Goal: Transaction & Acquisition: Download file/media

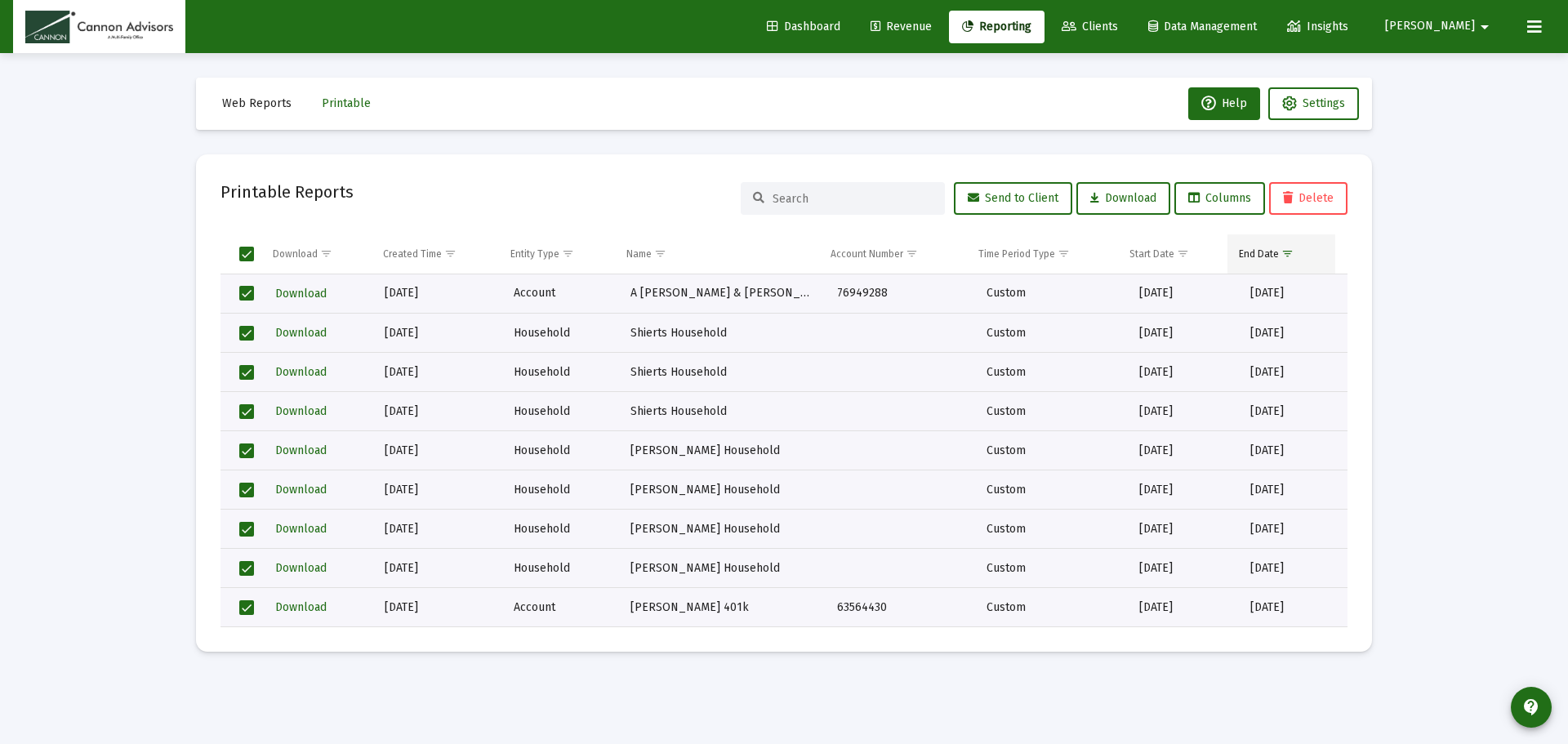
click at [1292, 254] on span "Show filter options for column 'End Date'" at bounding box center [1287, 254] width 13 height 13
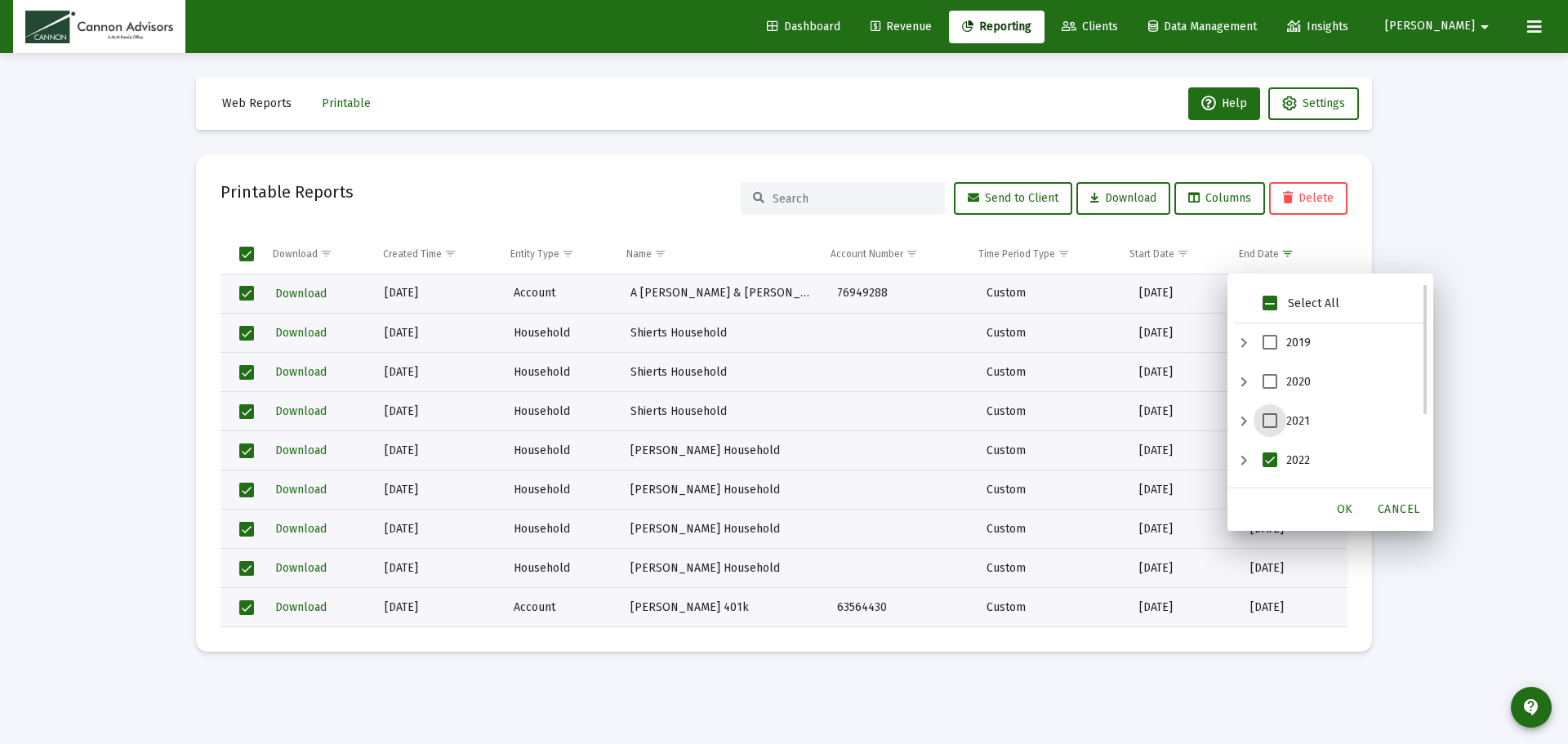
click at [1268, 418] on span "2021" at bounding box center [1270, 420] width 15 height 15
click at [1266, 460] on span "2022" at bounding box center [1270, 460] width 15 height 15
click at [1357, 510] on div "OK" at bounding box center [1344, 509] width 53 height 29
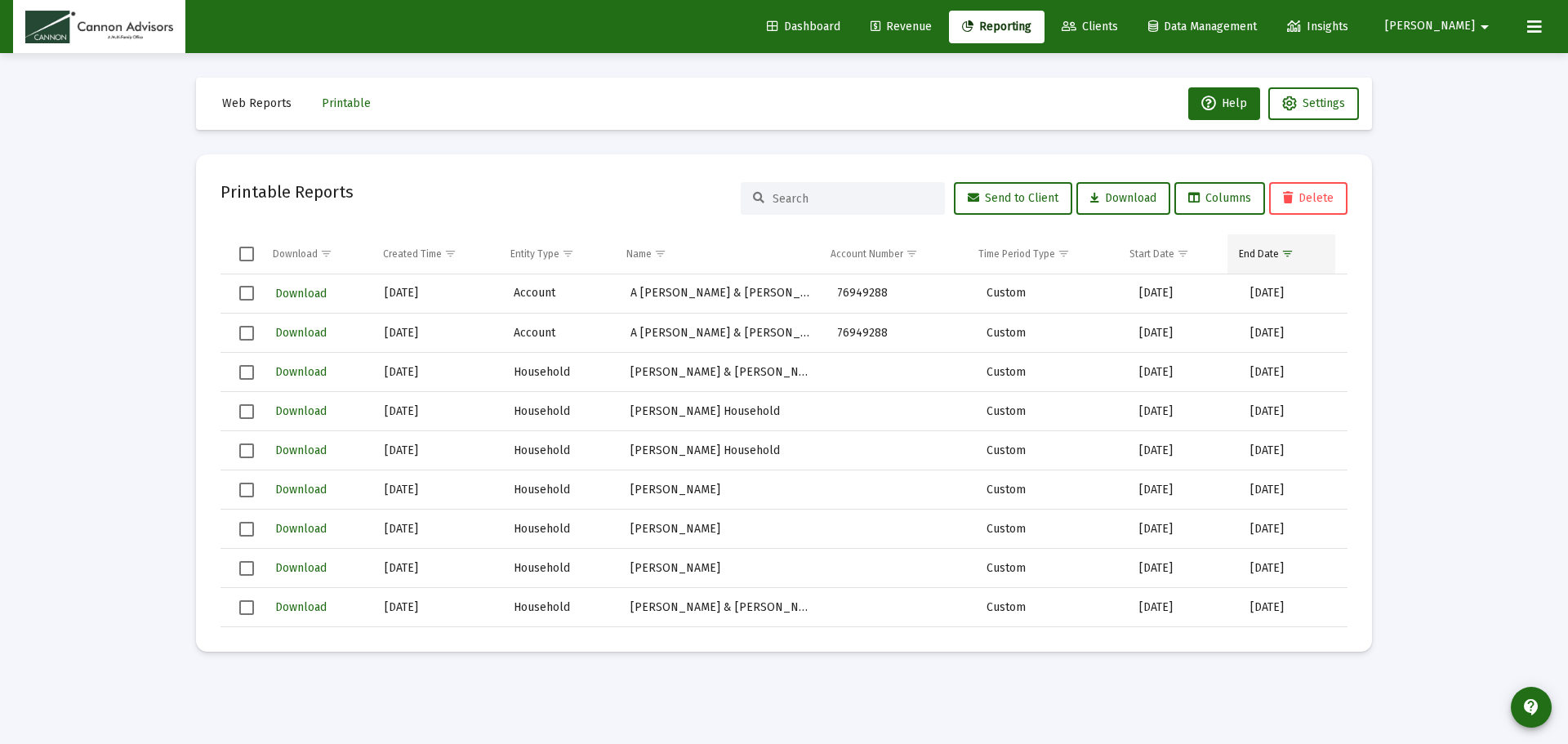
click at [1281, 256] on span "Show filter options for column 'End Date'" at bounding box center [1287, 254] width 13 height 13
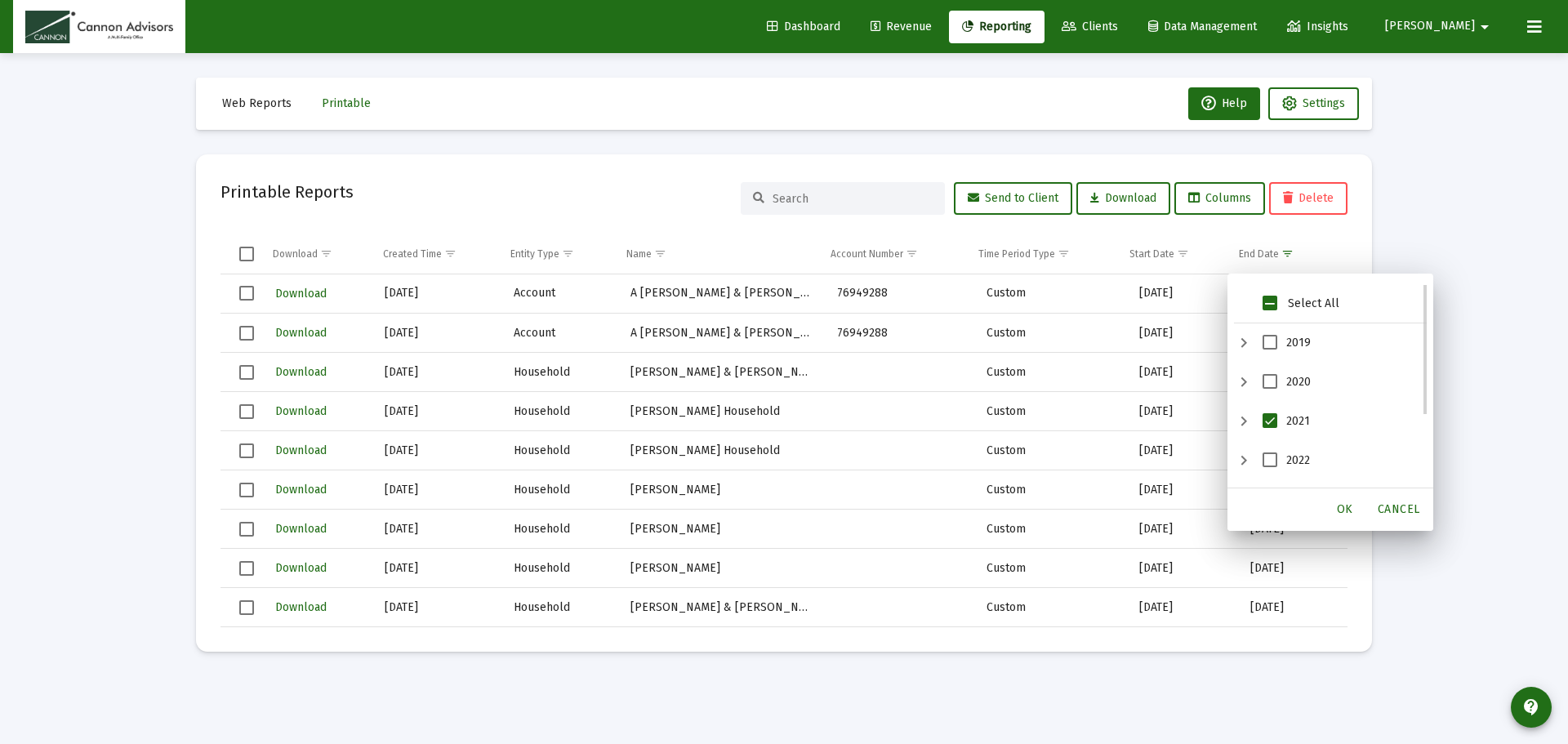
click at [1276, 345] on span "2019" at bounding box center [1270, 342] width 15 height 15
click at [1273, 422] on span "2021" at bounding box center [1270, 420] width 15 height 15
click at [1337, 502] on div "OK" at bounding box center [1344, 509] width 53 height 29
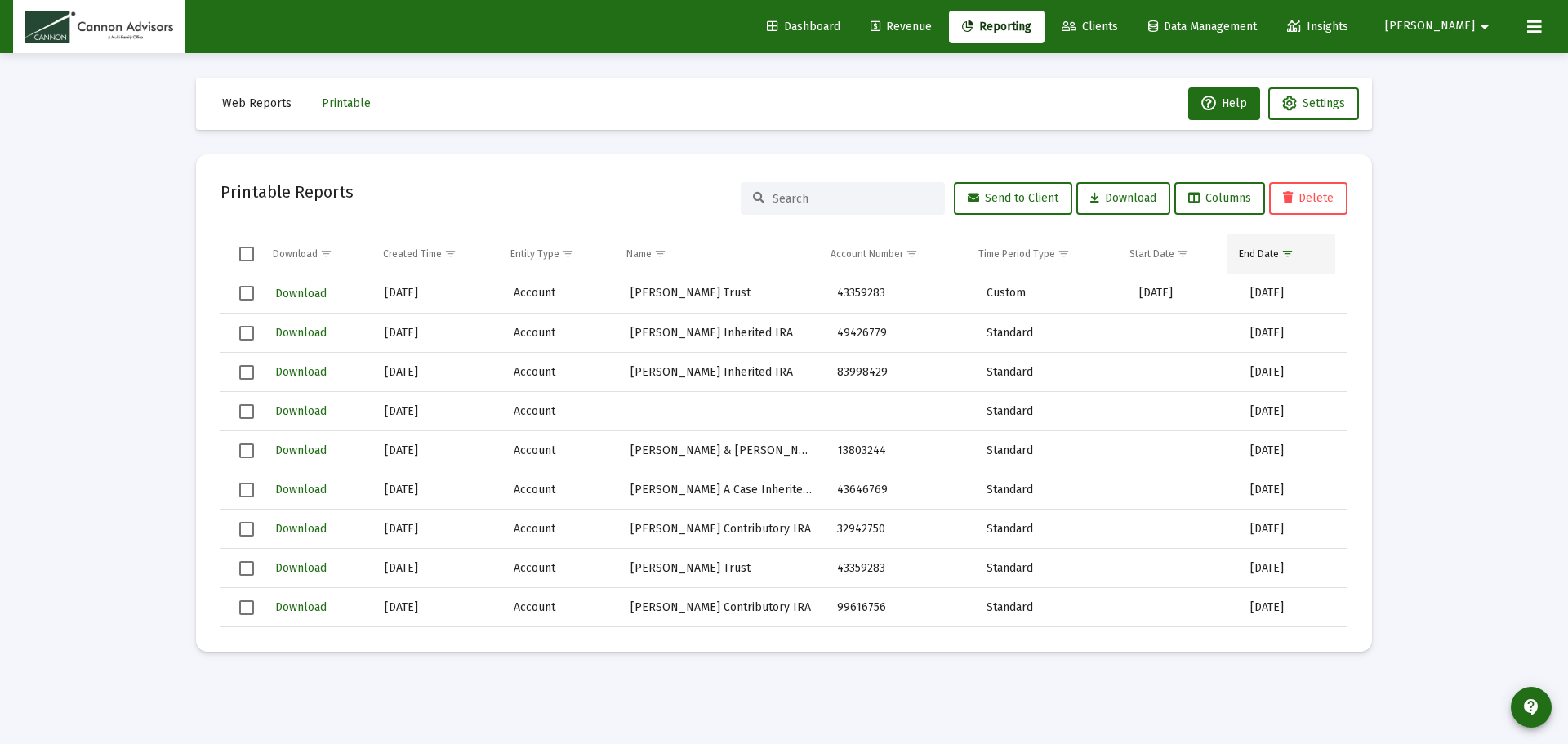
click at [1294, 252] on span "Show filter options for column 'End Date'" at bounding box center [1287, 254] width 13 height 13
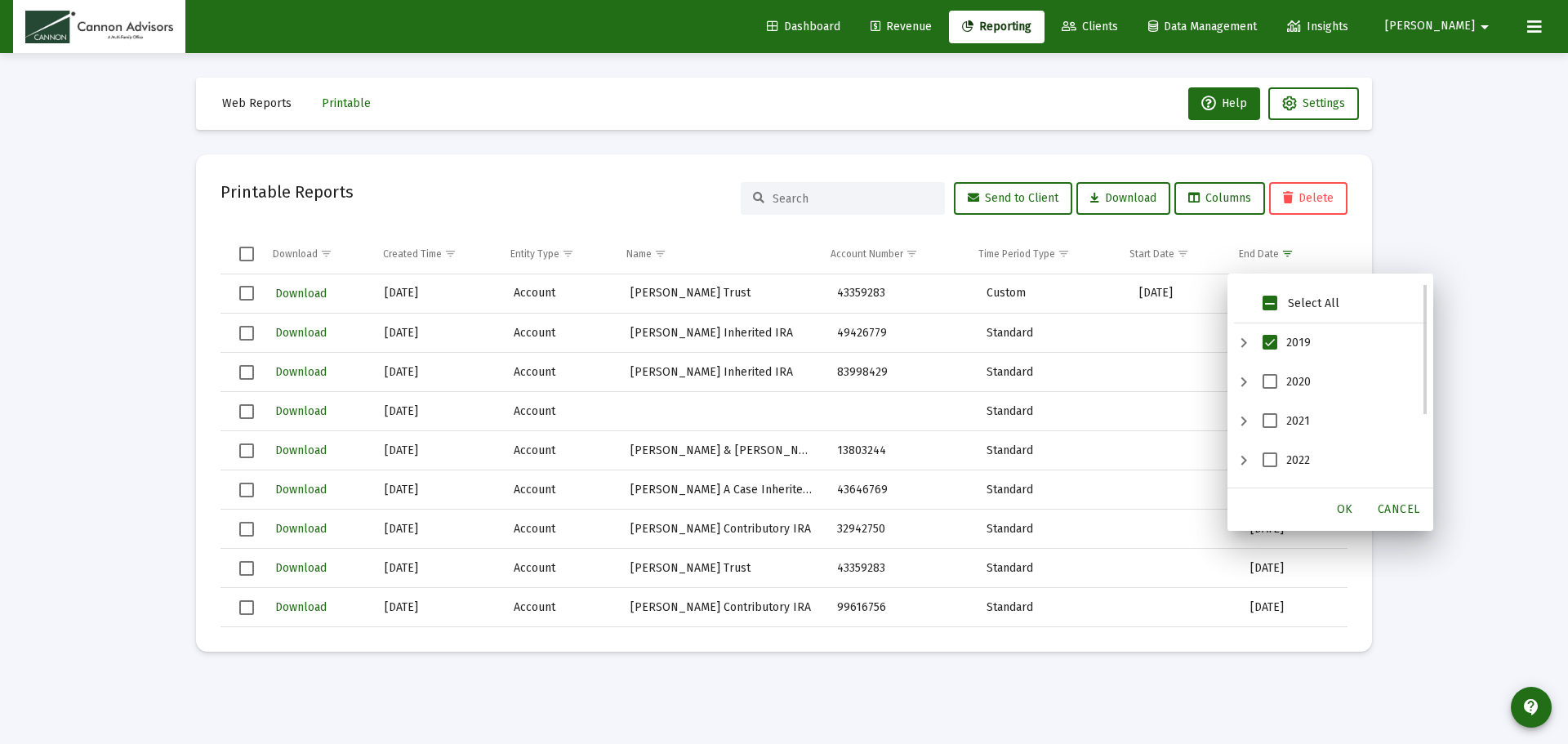
click at [1270, 375] on span "2020" at bounding box center [1270, 381] width 15 height 15
click at [1271, 339] on span "2019" at bounding box center [1270, 342] width 15 height 15
click at [1342, 515] on span "OK" at bounding box center [1345, 509] width 17 height 14
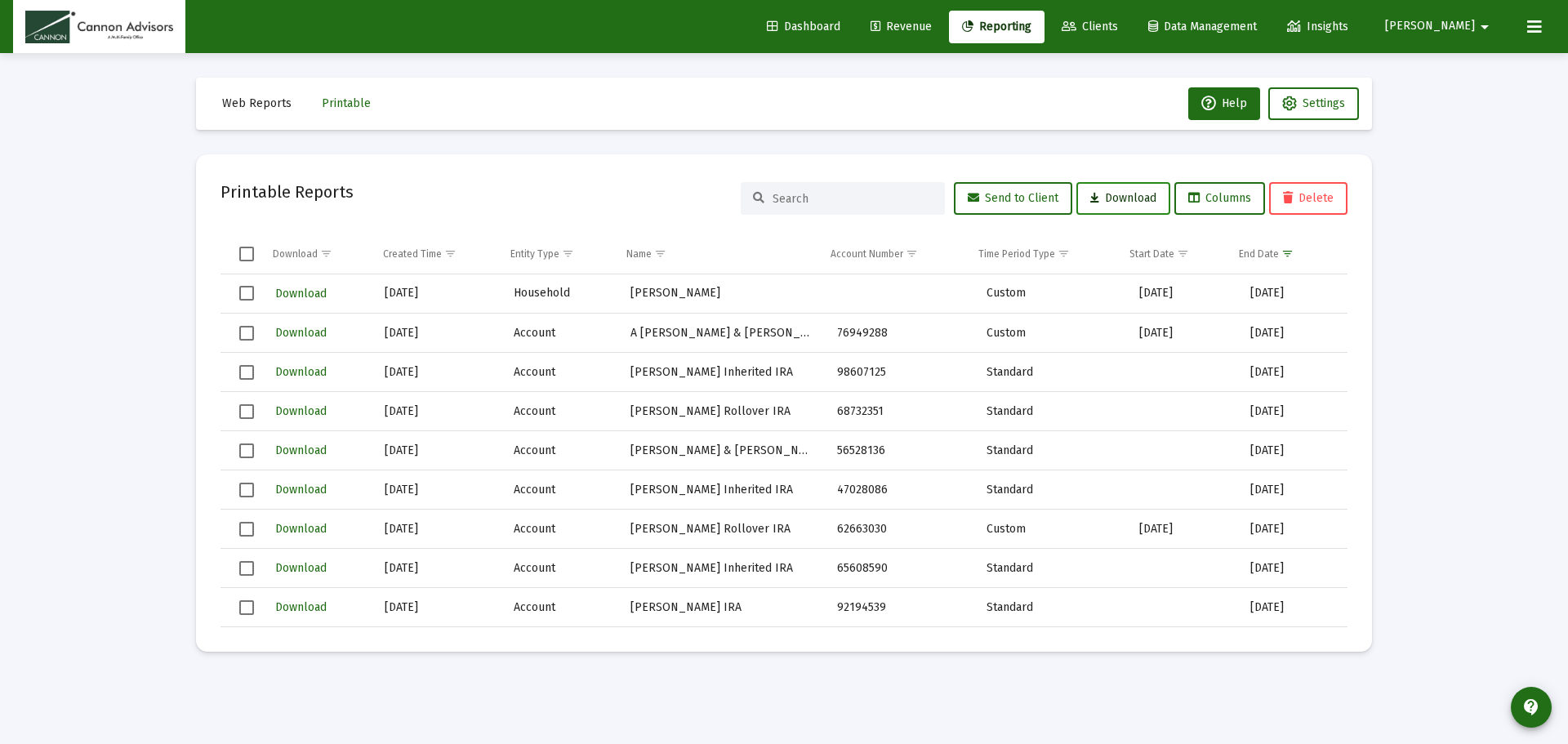
click at [1092, 203] on icon at bounding box center [1094, 199] width 9 height 12
click at [257, 255] on td "Data grid" at bounding box center [240, 254] width 41 height 39
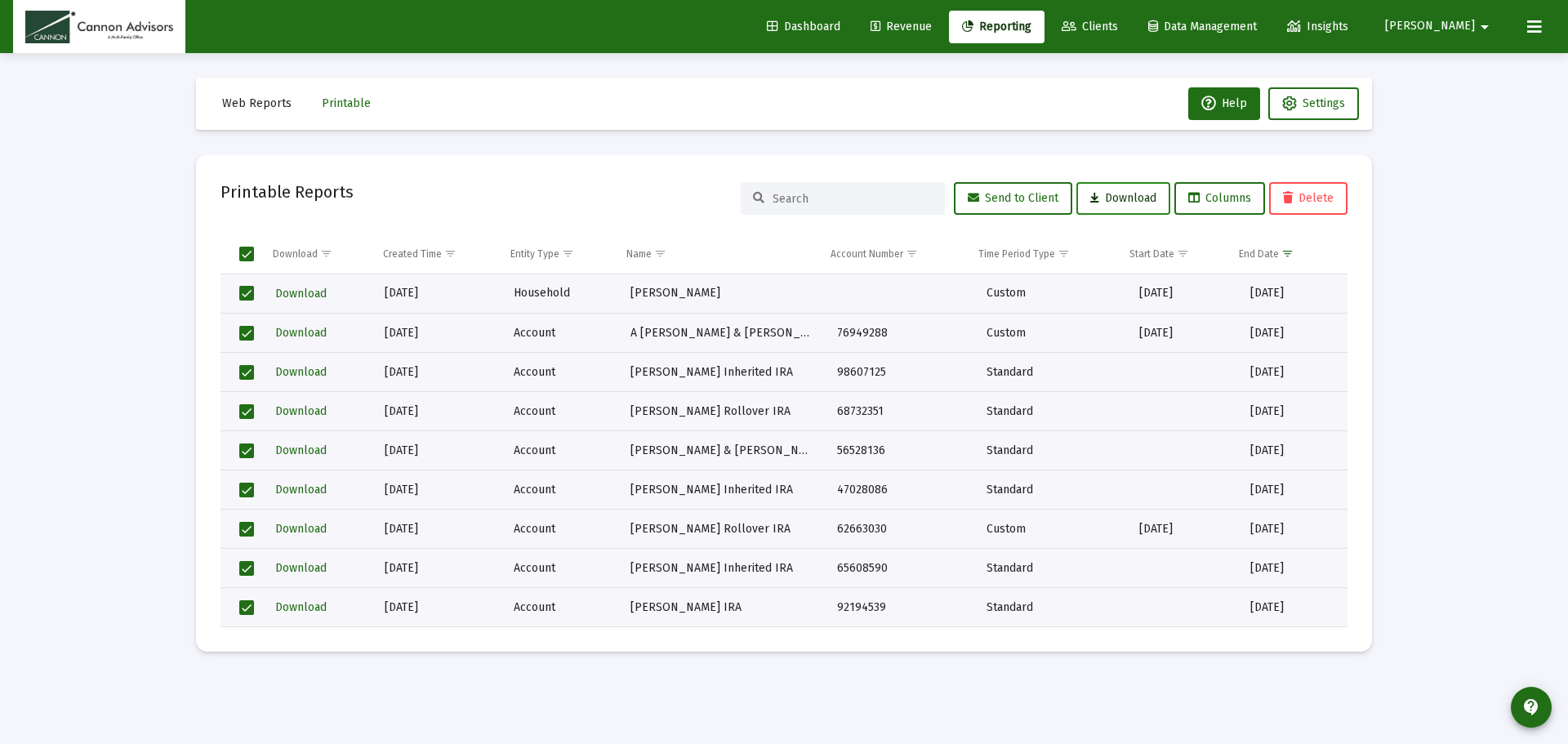
click at [1114, 196] on span "Download" at bounding box center [1123, 198] width 66 height 14
click at [1415, 349] on div "Loading... Web Reports Printable Help Settings Printable Reports Send to Client…" at bounding box center [784, 372] width 1568 height 744
